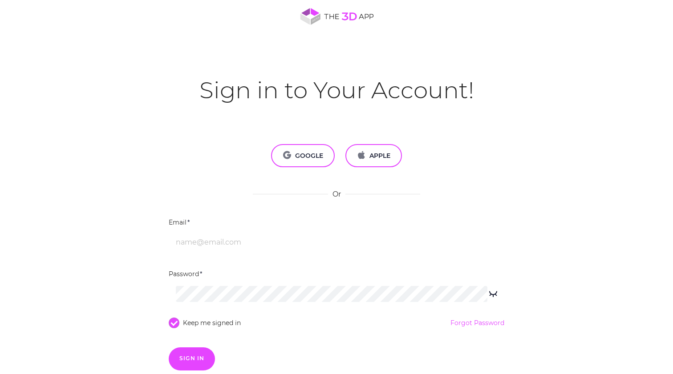
click at [340, 175] on div "Sign in to Your Account! GOOGLE APPLE Or Email Forgot Password Password Keep me…" at bounding box center [336, 187] width 673 height 374
click at [320, 163] on button "GOOGLE" at bounding box center [303, 155] width 64 height 23
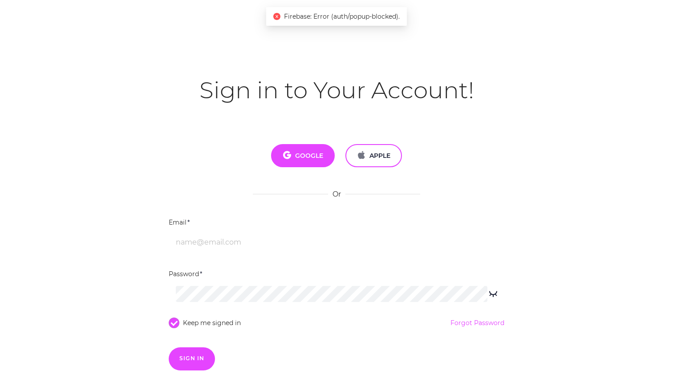
click at [320, 163] on button "GOOGLE" at bounding box center [303, 155] width 64 height 23
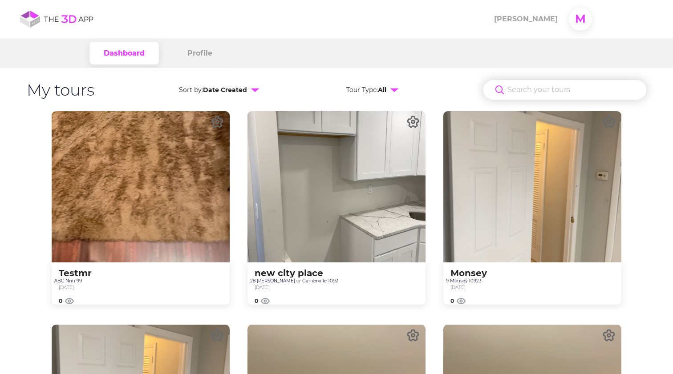
click at [501, 148] on div at bounding box center [532, 186] width 178 height 151
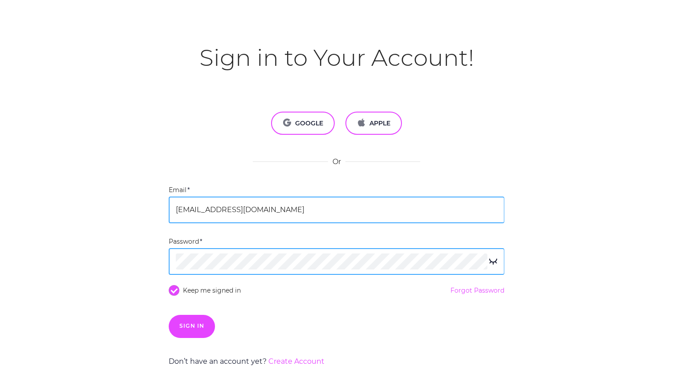
scroll to position [32, 0]
type input "[EMAIL_ADDRESS][DOMAIN_NAME]"
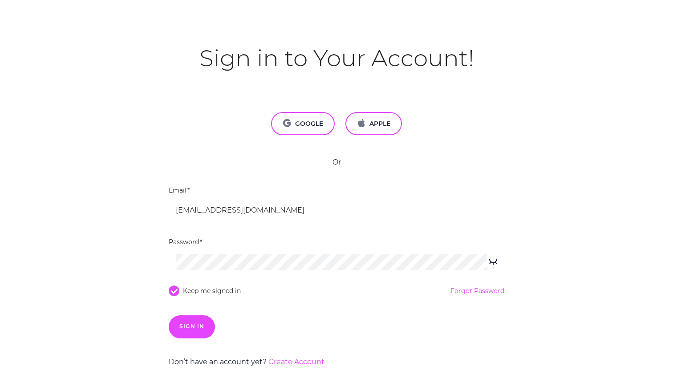
click at [243, 234] on form "Email [EMAIL_ADDRESS][DOMAIN_NAME] Forgot Password Password Keep me signed in F…" at bounding box center [337, 262] width 336 height 153
click at [182, 113] on div "Sign in to Your Account! GOOGLE APPLE Or Email [EMAIL_ADDRESS][DOMAIN_NAME] For…" at bounding box center [336, 155] width 673 height 374
click at [516, 3] on div "Sign in to Your Account! GOOGLE APPLE Or Email [EMAIL_ADDRESS][DOMAIN_NAME] For…" at bounding box center [336, 155] width 673 height 374
